Goal: Navigation & Orientation: Find specific page/section

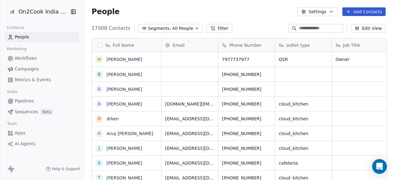
scroll to position [153, 305]
click at [42, 37] on link "People" at bounding box center [42, 37] width 74 height 10
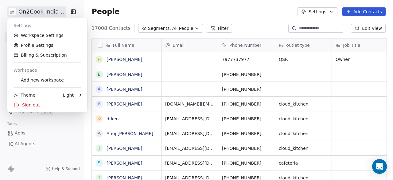
click at [41, 13] on html "On2Cook India Pvt. Ltd. Contacts People Marketing Workflows Campaigns Metrics &…" at bounding box center [196, 90] width 393 height 180
click at [41, 54] on link "Billing & Subscription" at bounding box center [47, 55] width 75 height 10
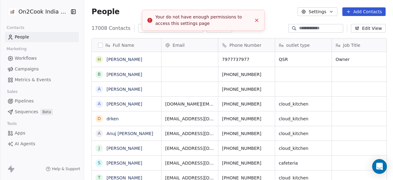
scroll to position [153, 305]
click at [256, 20] on line "Close toast" at bounding box center [256, 20] width 3 height 3
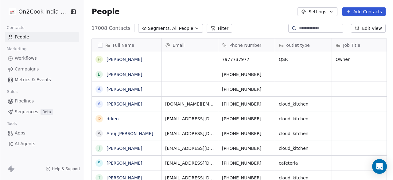
click at [49, 11] on html "On2Cook India Pvt. Ltd. Contacts People Marketing Workflows Campaigns Metrics &…" at bounding box center [196, 90] width 393 height 180
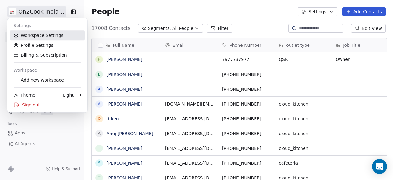
click at [41, 34] on link "Workspace Settings" at bounding box center [47, 35] width 75 height 10
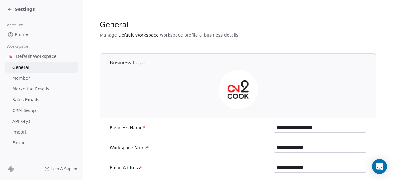
click at [20, 34] on span "Profile" at bounding box center [22, 34] width 14 height 6
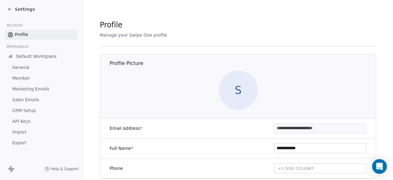
click at [30, 9] on span "Settings" at bounding box center [25, 9] width 20 height 6
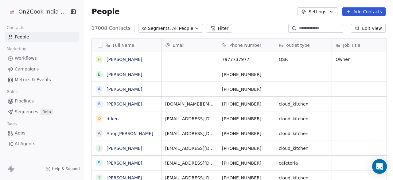
scroll to position [153, 305]
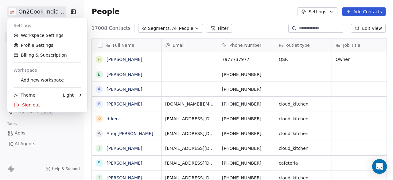
click at [25, 11] on html "On2Cook India Pvt. Ltd. Contacts People Marketing Workflows Campaigns Metrics &…" at bounding box center [196, 90] width 393 height 180
click at [34, 45] on link "Profile Settings" at bounding box center [47, 45] width 75 height 10
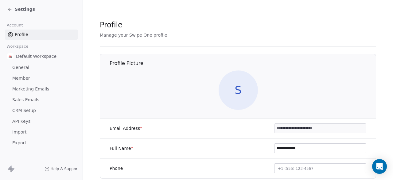
click at [14, 10] on div "Settings" at bounding box center [21, 9] width 28 height 6
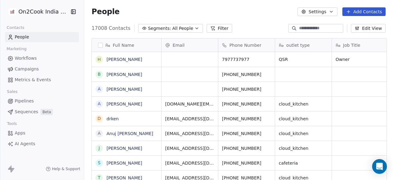
scroll to position [153, 305]
click at [29, 39] on link "People" at bounding box center [42, 37] width 74 height 10
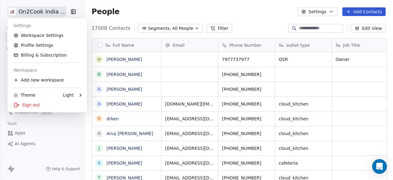
click at [41, 10] on html "On2Cook India Pvt. Ltd. Contacts People Marketing Workflows Campaigns Metrics &…" at bounding box center [196, 90] width 393 height 180
click at [48, 37] on link "Workspace Settings" at bounding box center [47, 35] width 75 height 10
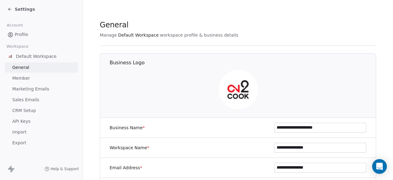
click at [11, 9] on icon at bounding box center [9, 9] width 5 height 5
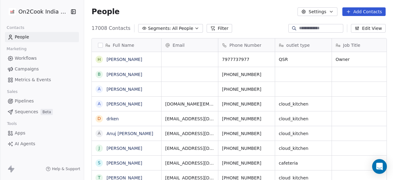
scroll to position [153, 305]
